Goal: Find specific page/section: Find specific page/section

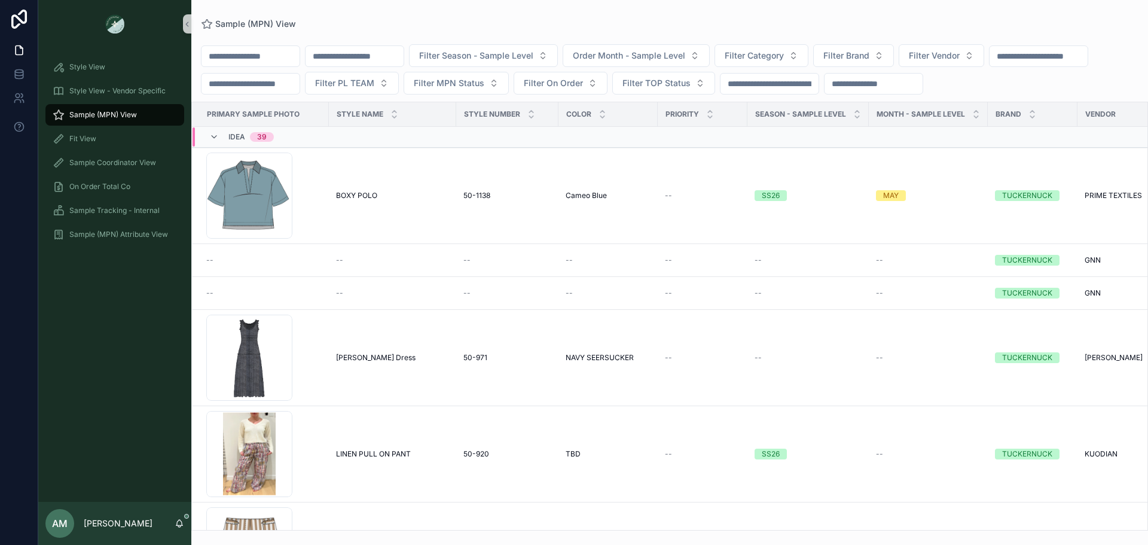
drag, startPoint x: 0, startPoint y: 0, endPoint x: 390, endPoint y: 56, distance: 394.4
click at [390, 56] on input "scrollable content" at bounding box center [354, 56] width 98 height 17
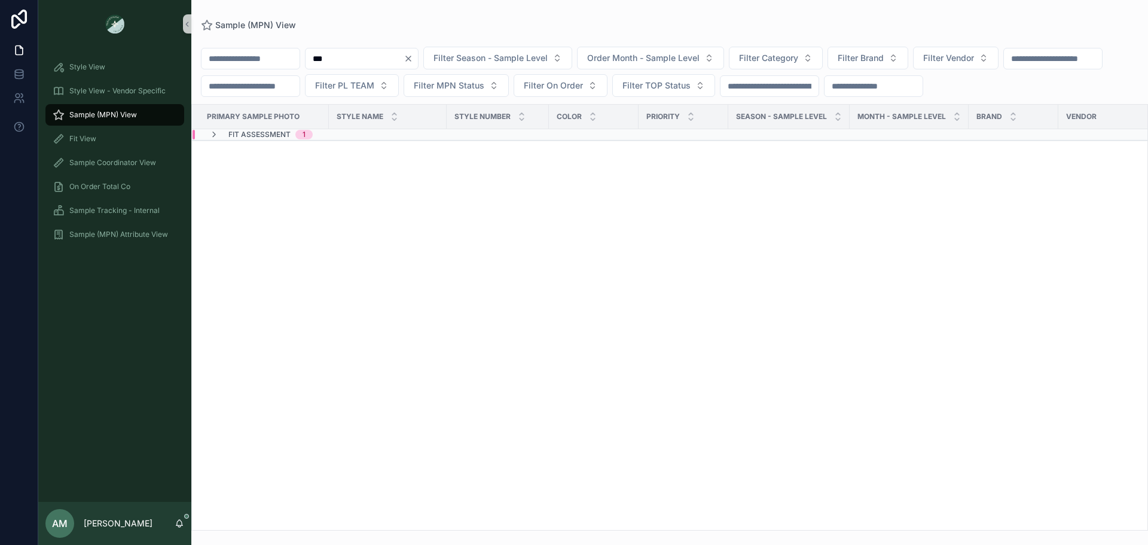
type input "***"
click at [414, 139] on div "Fit Assessment 1" at bounding box center [370, 135] width 356 height 10
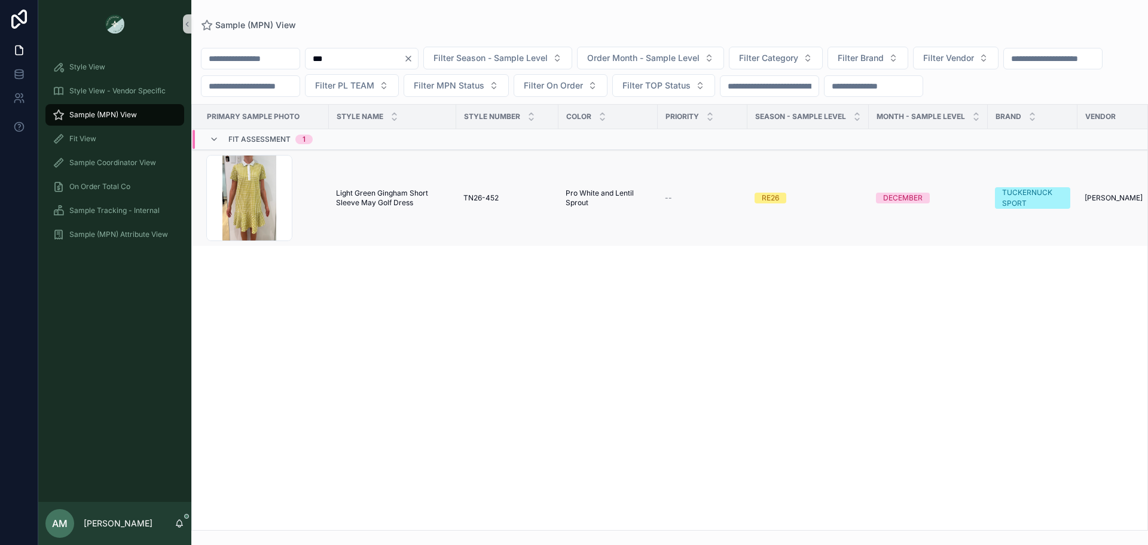
click at [418, 207] on span "Light Green Gingham Short Sleeve May Golf Dress" at bounding box center [392, 197] width 113 height 19
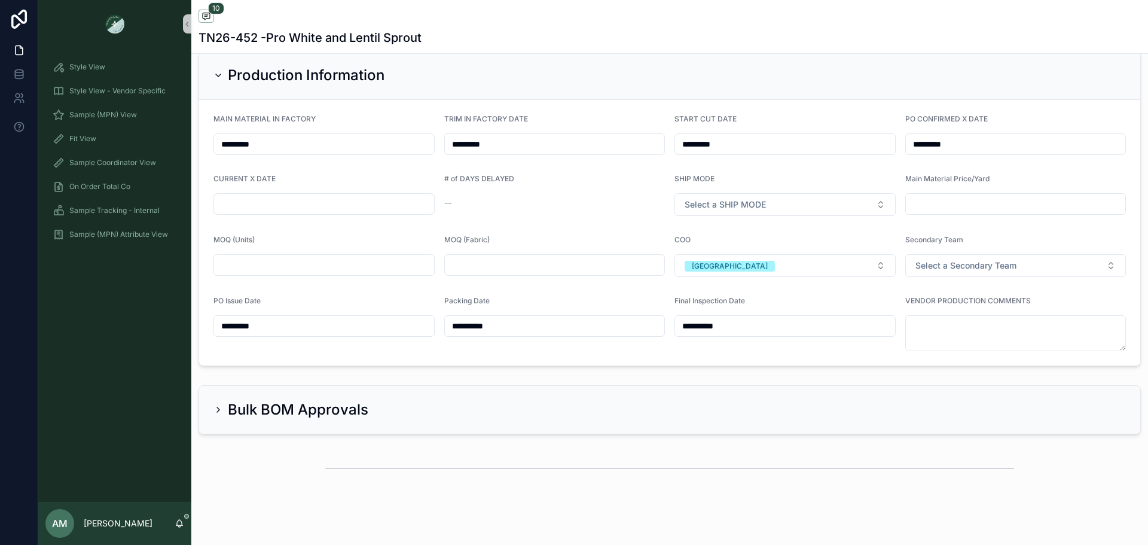
scroll to position [2929, 0]
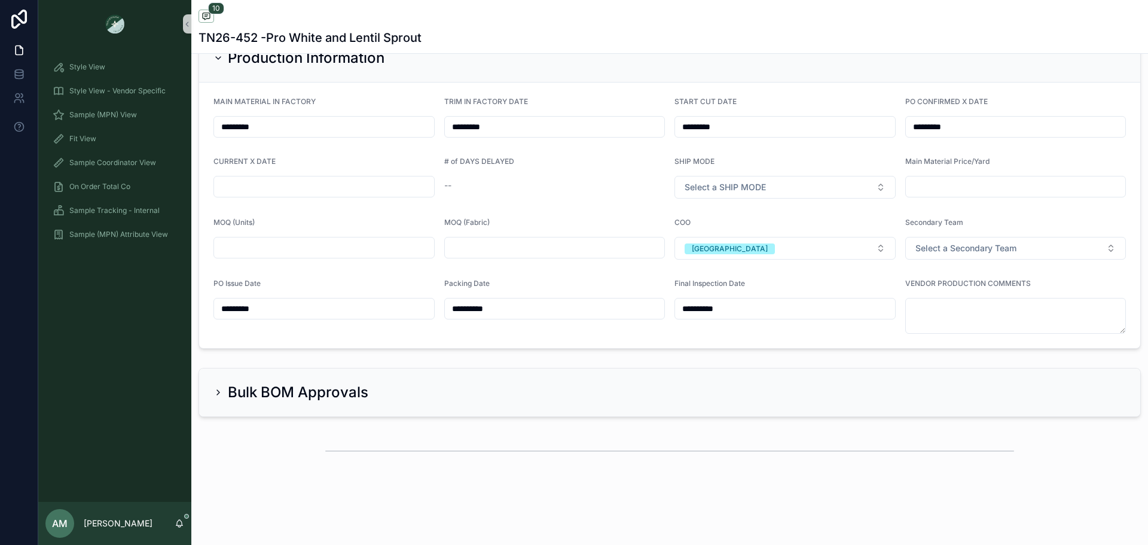
click at [279, 189] on input "scrollable content" at bounding box center [324, 186] width 220 height 17
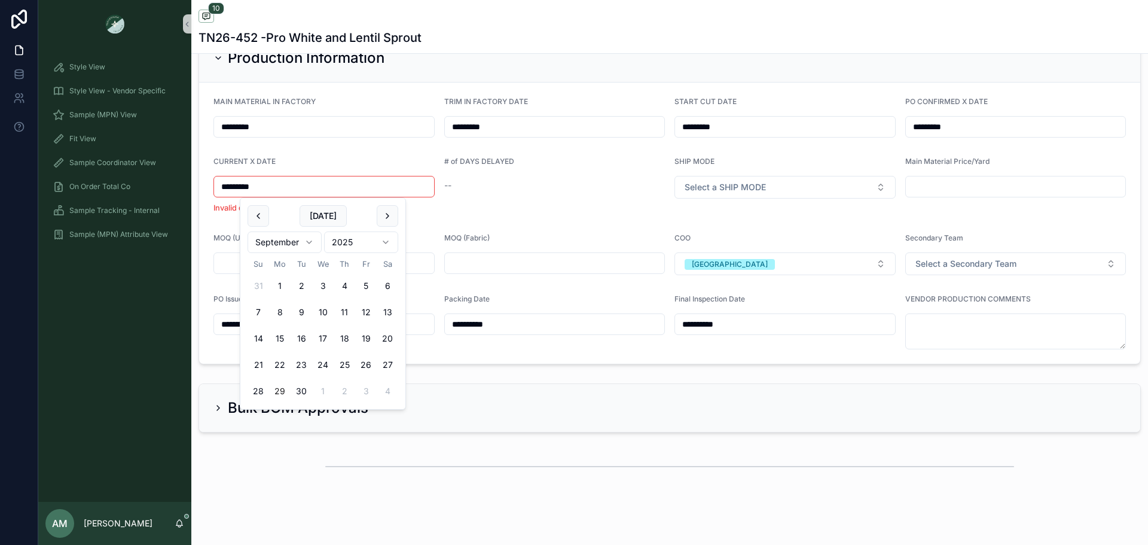
type input "*********"
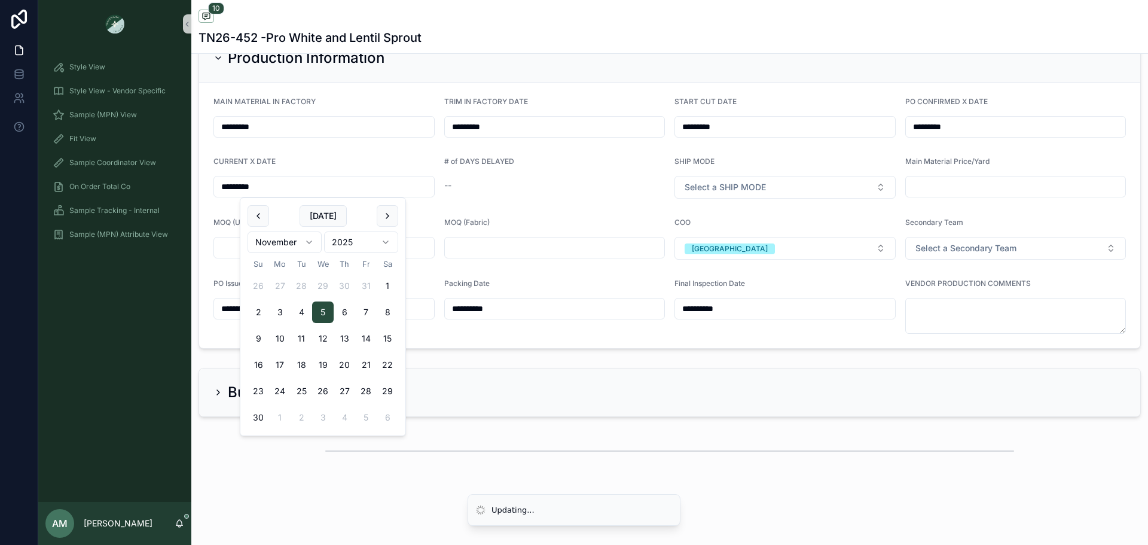
click at [539, 200] on form "**********" at bounding box center [669, 214] width 941 height 265
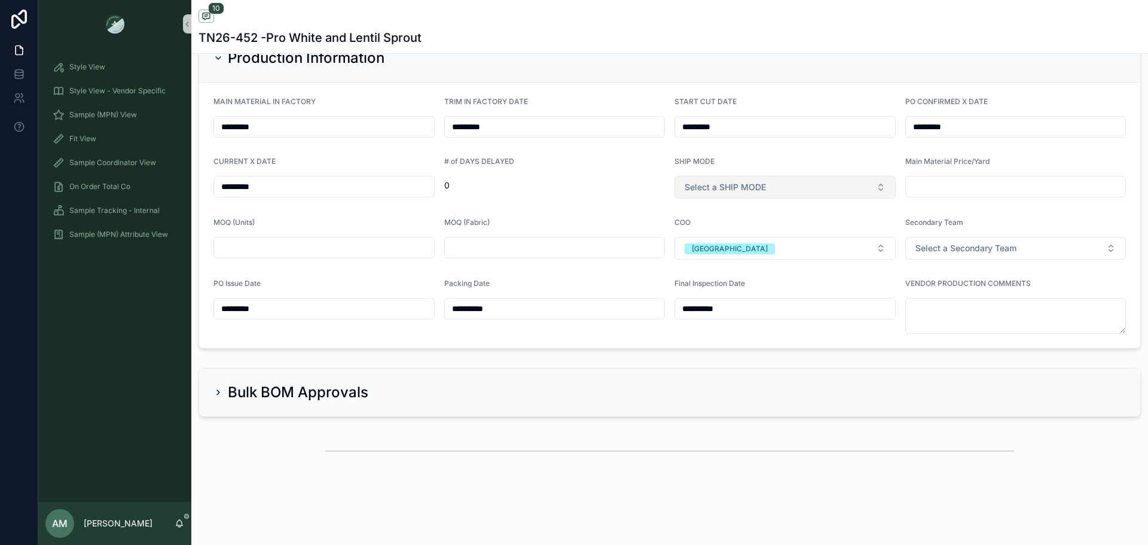
click at [772, 179] on button "Select a SHIP MODE" at bounding box center [784, 187] width 221 height 23
click at [752, 238] on div "AIR" at bounding box center [779, 235] width 213 height 18
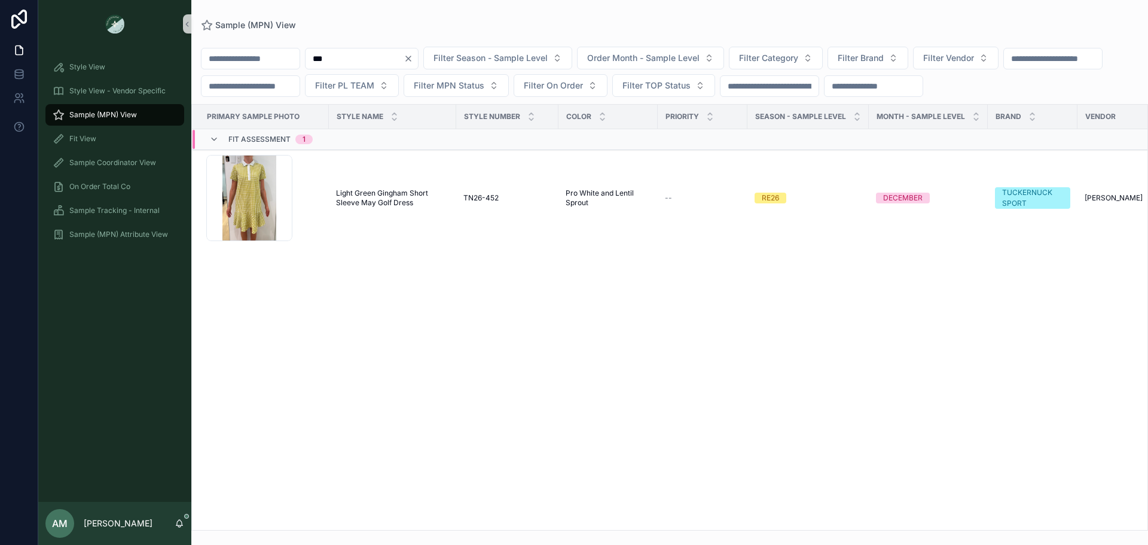
click at [413, 54] on icon "Clear" at bounding box center [408, 59] width 10 height 10
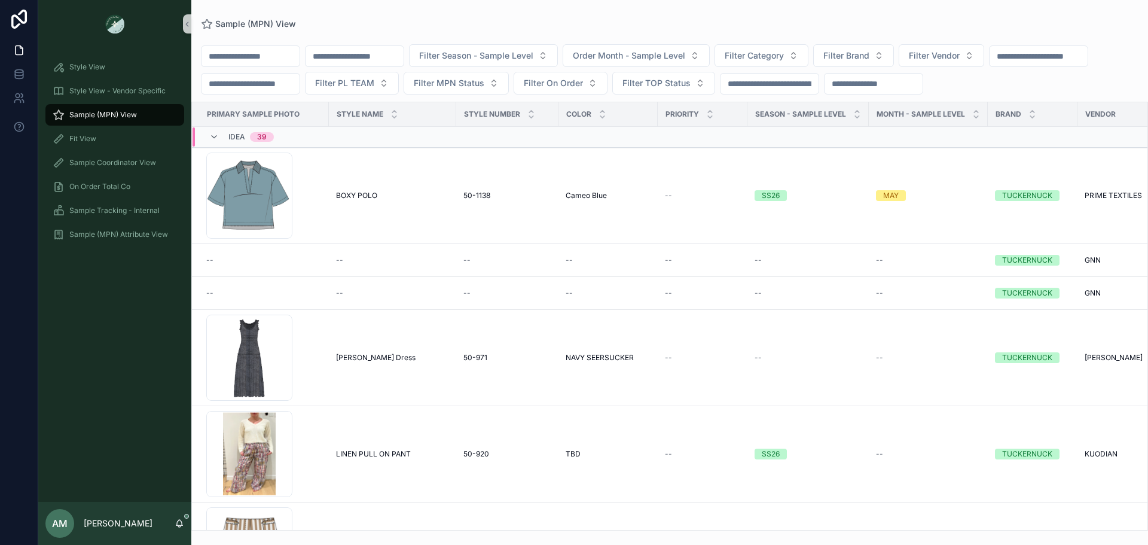
click at [989, 65] on input "scrollable content" at bounding box center [1038, 56] width 98 height 17
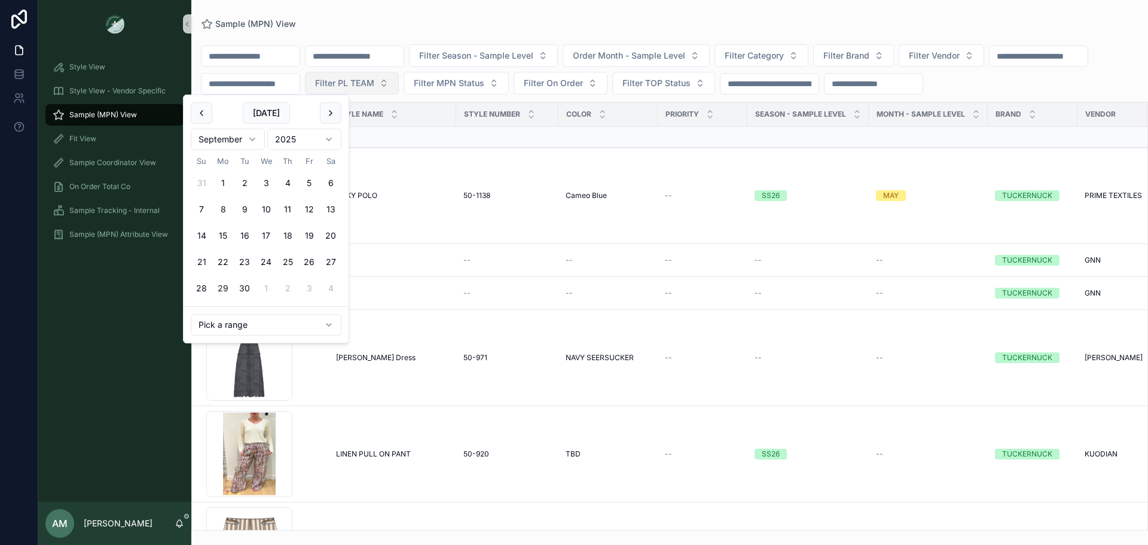
click at [399, 84] on button "Filter PL TEAM" at bounding box center [352, 83] width 94 height 23
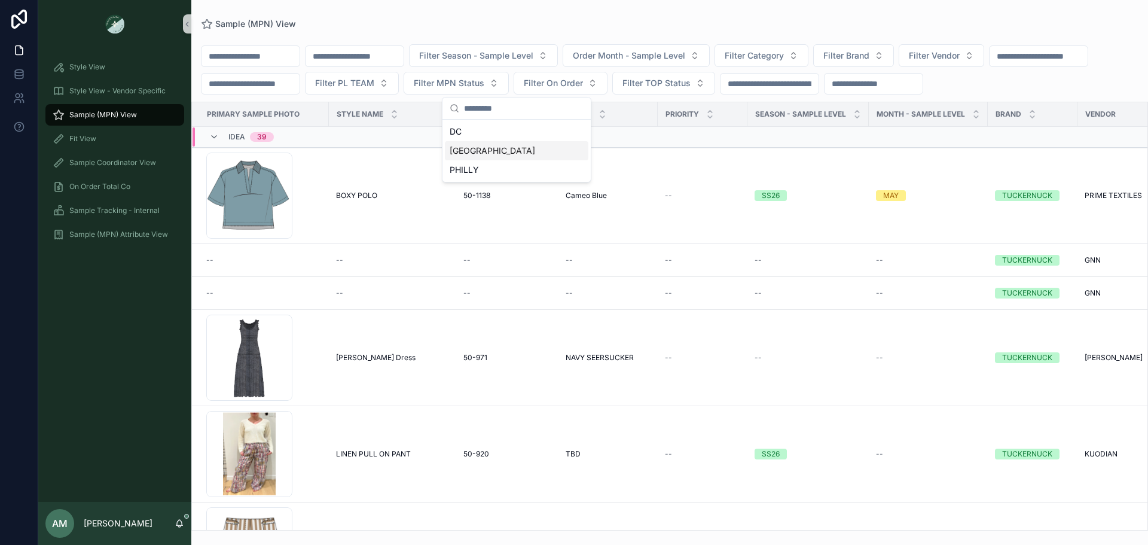
click at [490, 151] on div "[GEOGRAPHIC_DATA]" at bounding box center [516, 150] width 143 height 19
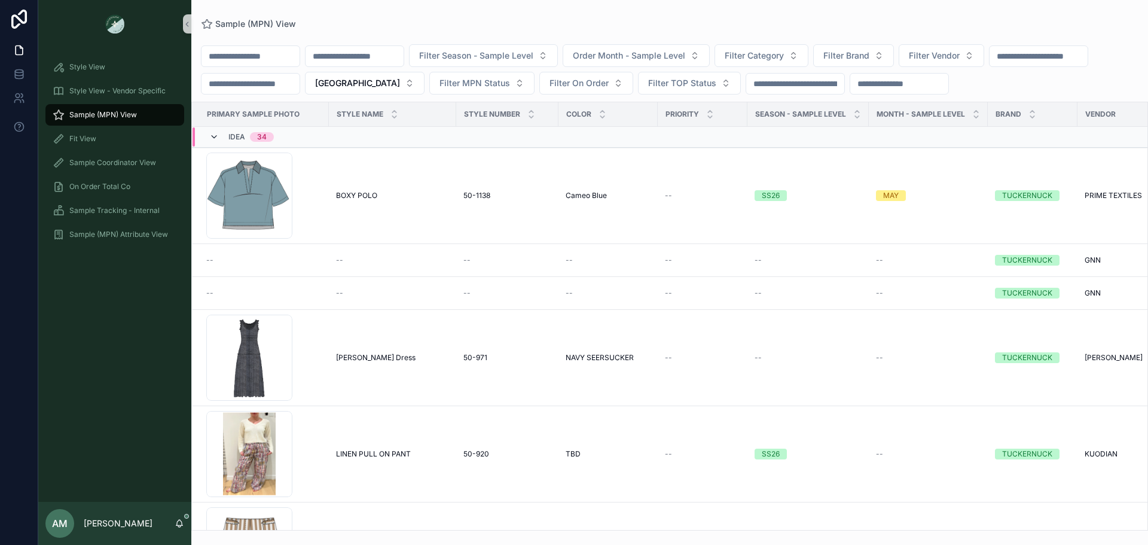
click at [215, 135] on icon "scrollable content" at bounding box center [214, 137] width 10 height 10
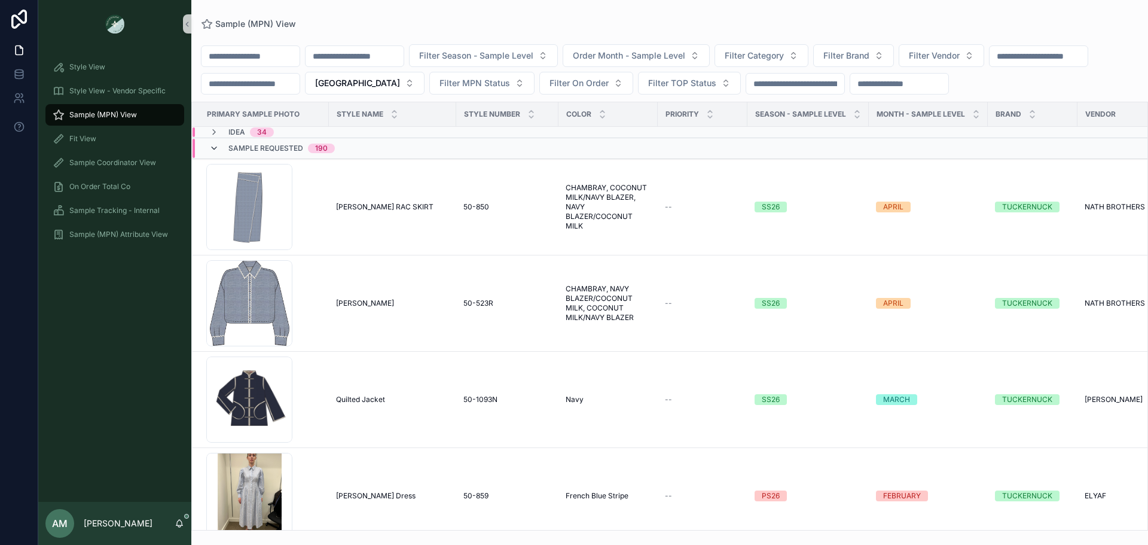
click at [218, 149] on icon "scrollable content" at bounding box center [214, 148] width 10 height 10
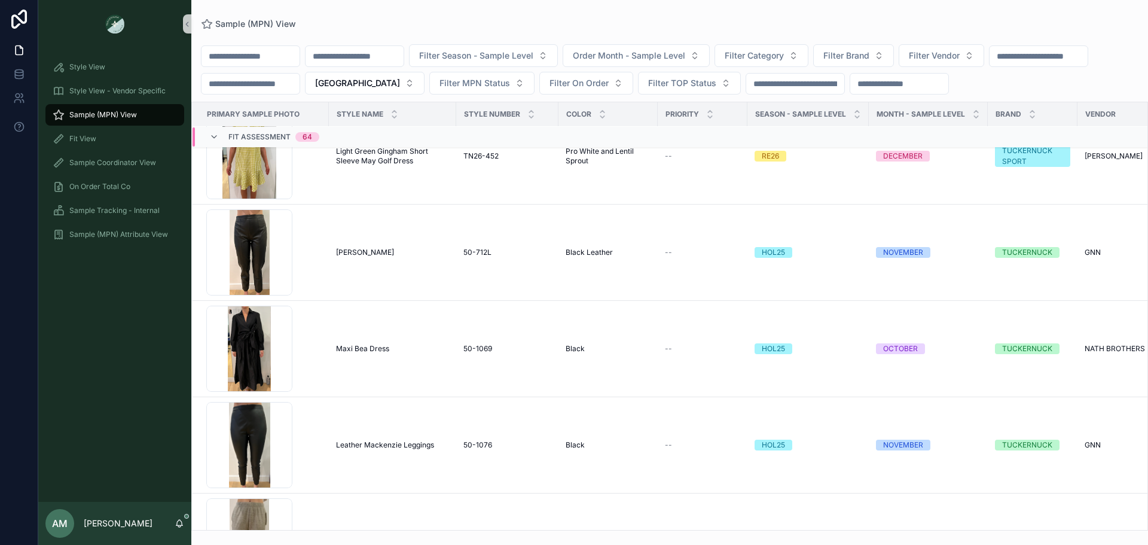
scroll to position [658, 0]
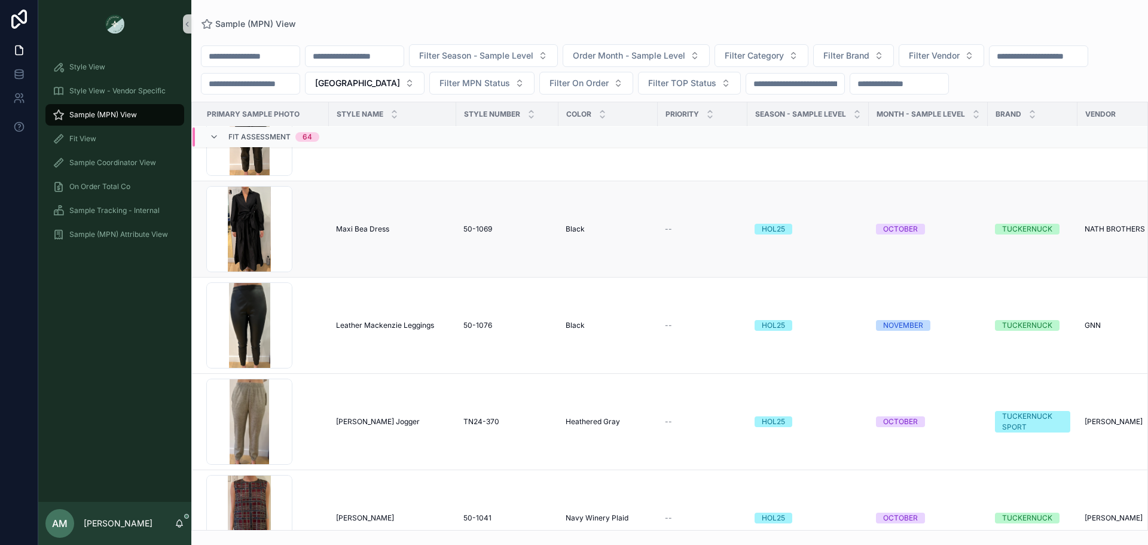
click at [386, 224] on span "Maxi Bea Dress" at bounding box center [362, 229] width 53 height 10
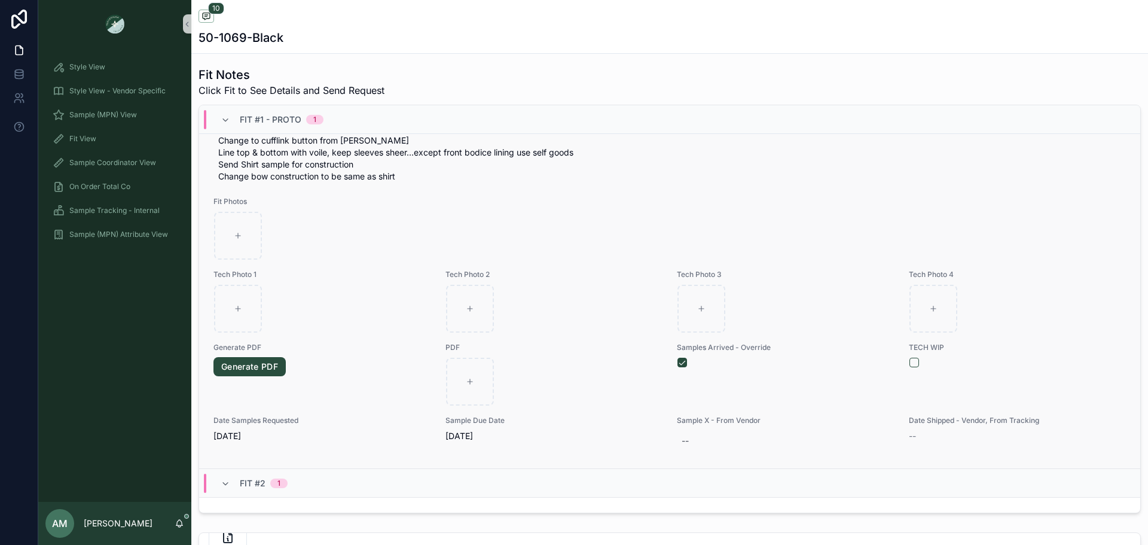
scroll to position [359, 0]
